Goal: Navigation & Orientation: Find specific page/section

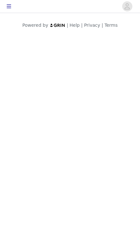
click at [128, 8] on icon "avatar" at bounding box center [127, 6] width 6 height 10
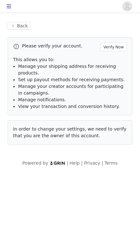
click at [18, 25] on button "Back" at bounding box center [19, 26] width 23 height 8
click at [3, 5] on button "button" at bounding box center [9, 6] width 13 height 10
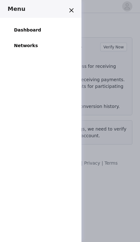
click at [23, 28] on link "Dashboard" at bounding box center [27, 30] width 35 height 14
